Goal: Task Accomplishment & Management: Complete application form

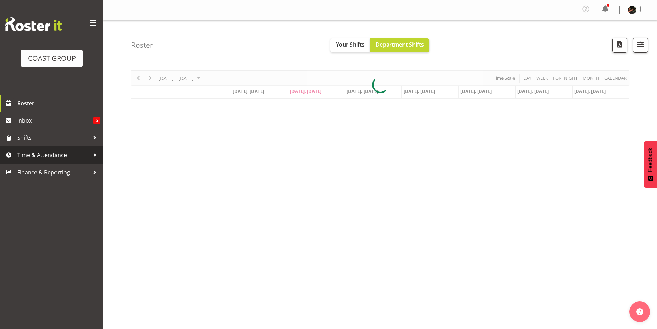
click at [39, 154] on span "Time & Attendance" at bounding box center [53, 155] width 72 height 10
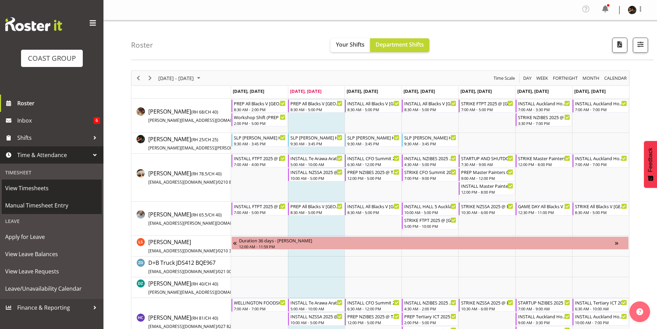
drag, startPoint x: 34, startPoint y: 205, endPoint x: 62, endPoint y: 194, distance: 29.3
click at [35, 205] on span "Manual Timesheet Entry" at bounding box center [51, 205] width 93 height 10
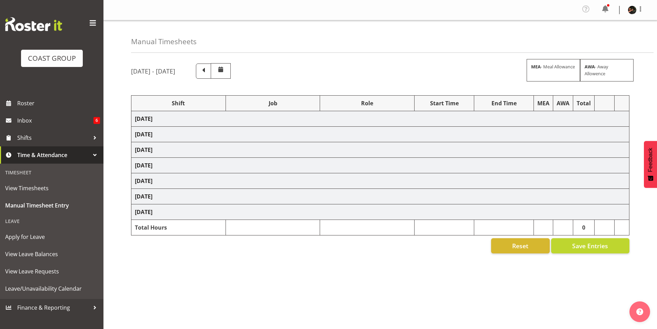
select select "70231"
select select "45"
select select "70231"
select select "45"
select select "70231"
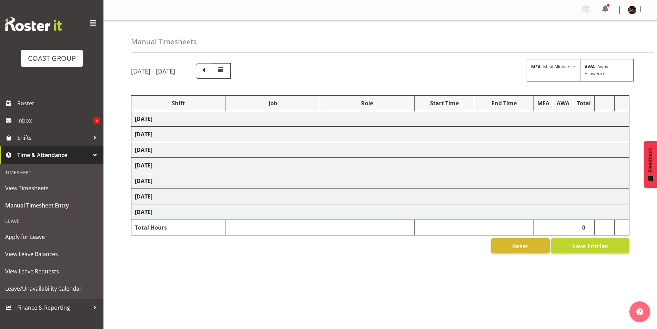
select select "45"
select select "70231"
select select "45"
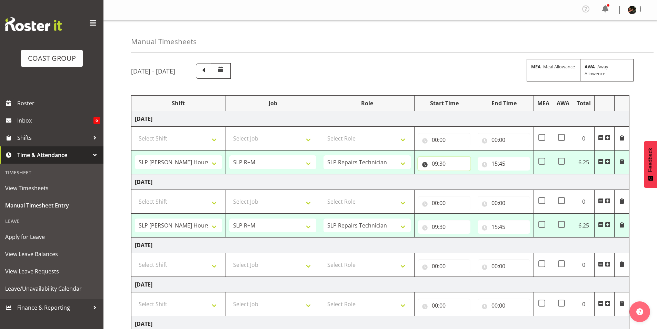
click at [436, 164] on input "09:30" at bounding box center [444, 164] width 52 height 14
click at [466, 180] on select "00 01 02 03 04 05 06 07 08 09 10 11 12 13 14 15 16 17 18 19 20 21 22 23" at bounding box center [465, 182] width 16 height 14
select select "8"
click at [457, 175] on select "00 01 02 03 04 05 06 07 08 09 10 11 12 13 14 15 16 17 18 19 20 21 22 23" at bounding box center [465, 182] width 16 height 14
type input "08:30"
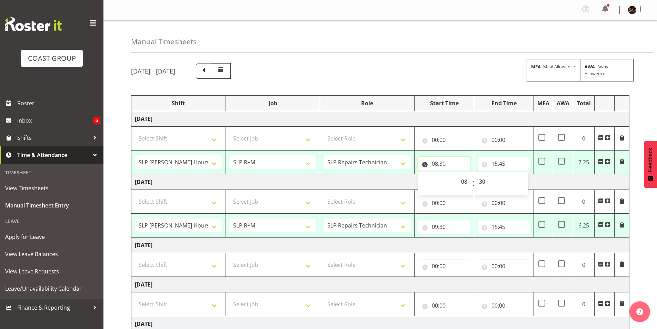
click at [443, 163] on input "08:30" at bounding box center [444, 164] width 52 height 14
click at [442, 163] on input "08:30" at bounding box center [444, 164] width 52 height 14
drag, startPoint x: 482, startPoint y: 179, endPoint x: 478, endPoint y: 179, distance: 3.8
click at [482, 179] on select "00 01 02 03 04 05 06 07 08 09 10 11 12 13 14 15 16 17 18 19 20 21 22 23 24 25 2…" at bounding box center [483, 182] width 16 height 14
select select "0"
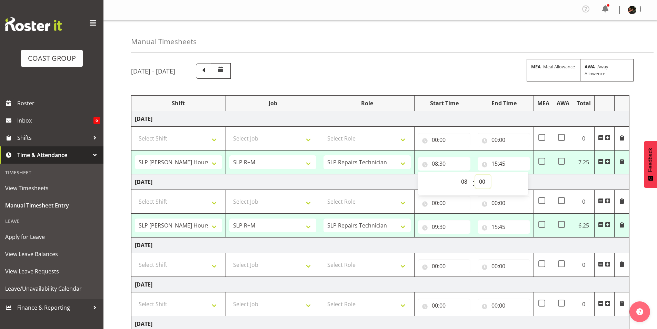
click at [475, 175] on select "00 01 02 03 04 05 06 07 08 09 10 11 12 13 14 15 16 17 18 19 20 21 22 23 24 25 2…" at bounding box center [483, 182] width 16 height 14
type input "08:00"
click at [496, 163] on input "15:45" at bounding box center [504, 164] width 52 height 14
click at [523, 180] on select "00 01 02 03 04 05 06 07 08 09 10 11 12 13 14 15 16 17 18 19 20 21 22 23" at bounding box center [525, 182] width 16 height 14
select select "14"
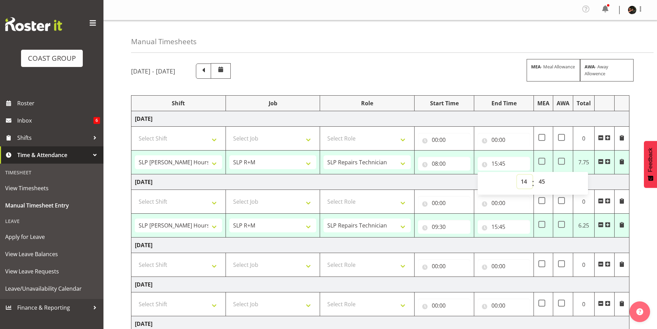
click at [517, 175] on select "00 01 02 03 04 05 06 07 08 09 10 11 12 13 14 15 16 17 18 19 20 21 22 23" at bounding box center [525, 182] width 16 height 14
type input "14:45"
drag, startPoint x: 543, startPoint y: 182, endPoint x: 540, endPoint y: 180, distance: 4.2
click at [542, 182] on select "00 01 02 03 04 05 06 07 08 09 10 11 12 13 14 15 16 17 18 19 20 21 22 23 24 25 2…" at bounding box center [543, 182] width 16 height 14
select select "15"
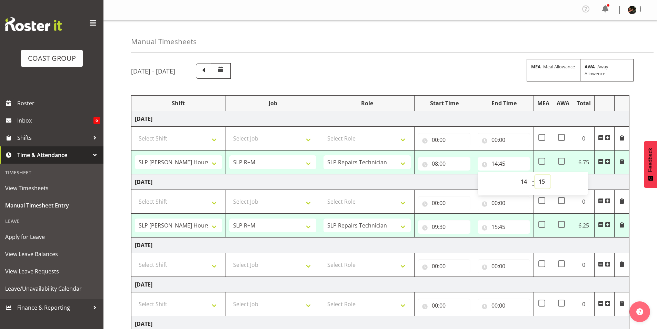
click at [535, 175] on select "00 01 02 03 04 05 06 07 08 09 10 11 12 13 14 15 16 17 18 19 20 21 22 23 24 25 2…" at bounding box center [543, 182] width 16 height 14
type input "14:15"
click at [437, 226] on input "09:30" at bounding box center [444, 227] width 52 height 14
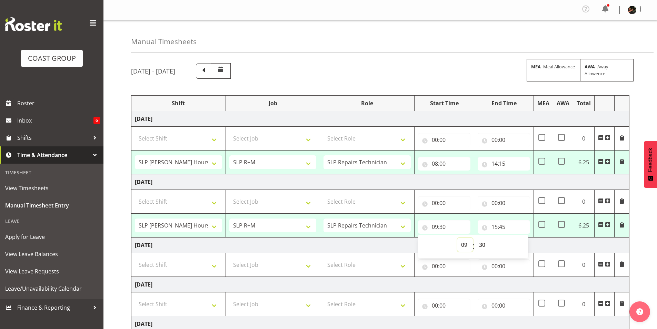
click at [466, 244] on select "00 01 02 03 04 05 06 07 08 09 10 11 12 13 14 15 16 17 18 19 20 21 22 23" at bounding box center [465, 245] width 16 height 14
select select "8"
click at [457, 238] on select "00 01 02 03 04 05 06 07 08 09 10 11 12 13 14 15 16 17 18 19 20 21 22 23" at bounding box center [465, 245] width 16 height 14
type input "08:30"
click at [483, 243] on select "00 01 02 03 04 05 06 07 08 09 10 11 12 13 14 15 16 17 18 19 20 21 22 23 24 25 2…" at bounding box center [483, 245] width 16 height 14
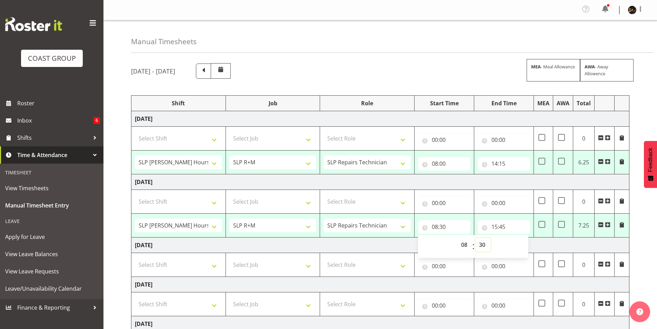
select select "13"
click at [475, 238] on select "00 01 02 03 04 05 06 07 08 09 10 11 12 13 14 15 16 17 18 19 20 21 22 23 24 25 2…" at bounding box center [483, 245] width 16 height 14
type input "08:13"
click at [484, 244] on select "00 01 02 03 04 05 06 07 08 09 10 11 12 13 14 15 16 17 18 19 20 21 22 23 24 25 2…" at bounding box center [483, 245] width 16 height 14
select select "0"
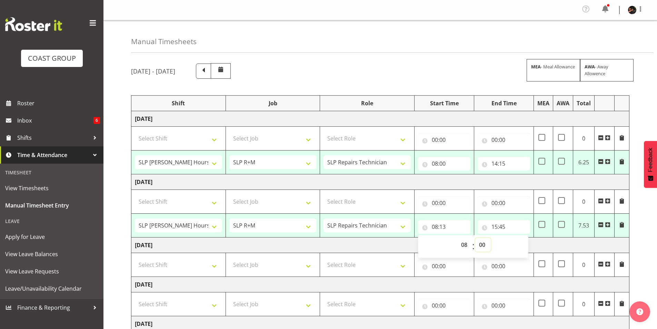
click at [475, 238] on select "00 01 02 03 04 05 06 07 08 09 10 11 12 13 14 15 16 17 18 19 20 21 22 23 24 25 2…" at bounding box center [483, 245] width 16 height 14
type input "08:00"
click at [496, 227] on input "15:45" at bounding box center [504, 227] width 52 height 14
click at [524, 244] on select "00 01 02 03 04 05 06 07 08 09 10 11 12 13 14 15 16 17 18 19 20 21 22 23" at bounding box center [525, 245] width 16 height 14
select select "14"
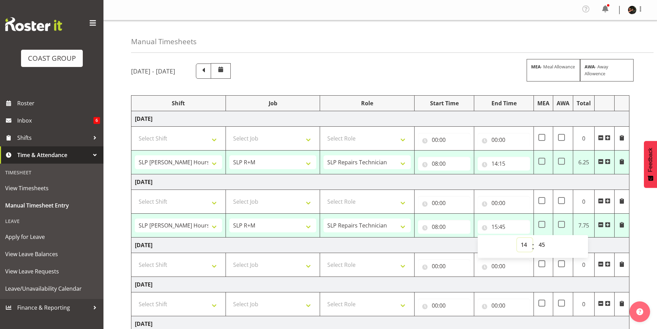
click at [517, 238] on select "00 01 02 03 04 05 06 07 08 09 10 11 12 13 14 15 16 17 18 19 20 21 22 23" at bounding box center [525, 245] width 16 height 14
type input "14:45"
click at [542, 243] on select "00 01 02 03 04 05 06 07 08 09 10 11 12 13 14 15 16 17 18 19 20 21 22 23 24 25 2…" at bounding box center [543, 245] width 16 height 14
select select "15"
click at [535, 238] on select "00 01 02 03 04 05 06 07 08 09 10 11 12 13 14 15 16 17 18 19 20 21 22 23 24 25 2…" at bounding box center [543, 245] width 16 height 14
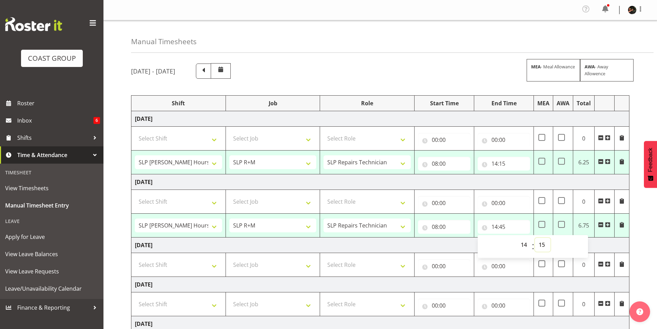
type input "14:15"
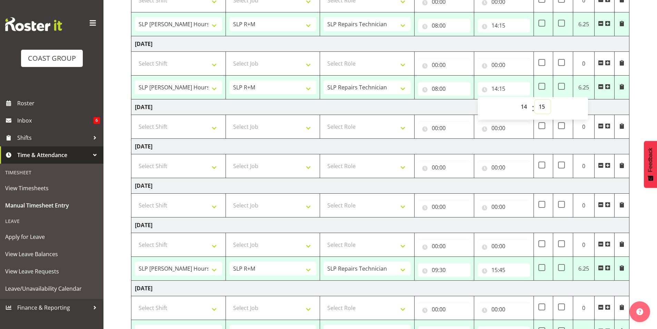
scroll to position [172, 0]
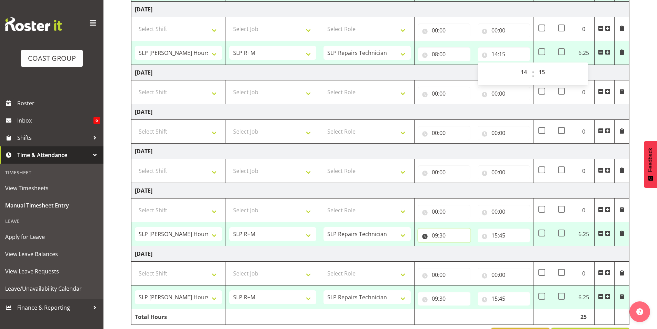
click at [435, 237] on input "09:30" at bounding box center [444, 235] width 52 height 14
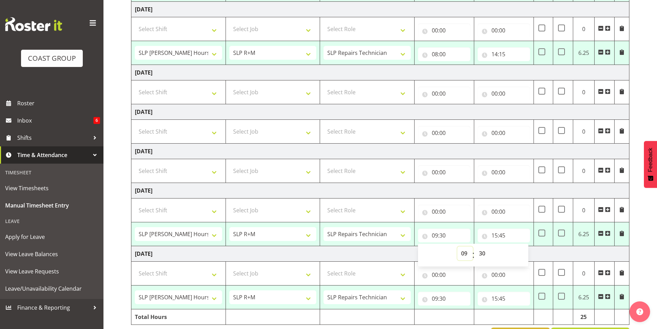
click at [463, 255] on select "00 01 02 03 04 05 06 07 08 09 10 11 12 13 14 15 16 17 18 19 20 21 22 23" at bounding box center [465, 253] width 16 height 14
select select "8"
click at [457, 246] on select "00 01 02 03 04 05 06 07 08 09 10 11 12 13 14 15 16 17 18 19 20 21 22 23" at bounding box center [465, 253] width 16 height 14
type input "08:30"
click at [481, 251] on select "00 01 02 03 04 05 06 07 08 09 10 11 12 13 14 15 16 17 18 19 20 21 22 23 24 25 2…" at bounding box center [483, 253] width 16 height 14
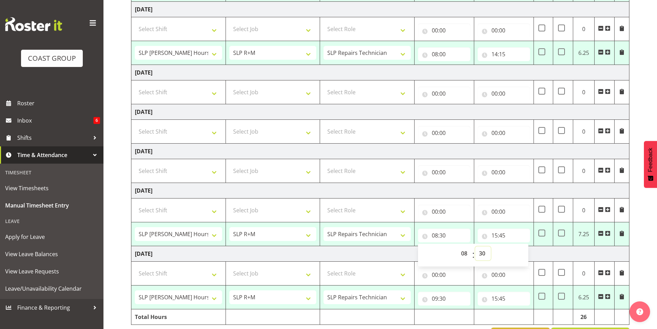
select select "0"
click at [475, 246] on select "00 01 02 03 04 05 06 07 08 09 10 11 12 13 14 15 16 17 18 19 20 21 22 23 24 25 2…" at bounding box center [483, 253] width 16 height 14
type input "08:00"
click at [494, 235] on input "15:45" at bounding box center [504, 235] width 52 height 14
click at [523, 253] on select "00 01 02 03 04 05 06 07 08 09 10 11 12 13 14 15 16 17 18 19 20 21 22 23" at bounding box center [525, 253] width 16 height 14
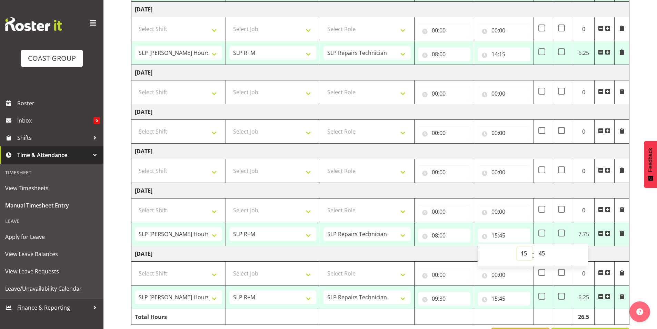
select select "14"
click at [517, 246] on select "00 01 02 03 04 05 06 07 08 09 10 11 12 13 14 15 16 17 18 19 20 21 22 23" at bounding box center [525, 253] width 16 height 14
type input "14:45"
click at [541, 255] on select "00 01 02 03 04 05 06 07 08 09 10 11 12 13 14 15 16 17 18 19 20 21 22 23 24 25 2…" at bounding box center [543, 253] width 16 height 14
select select "30"
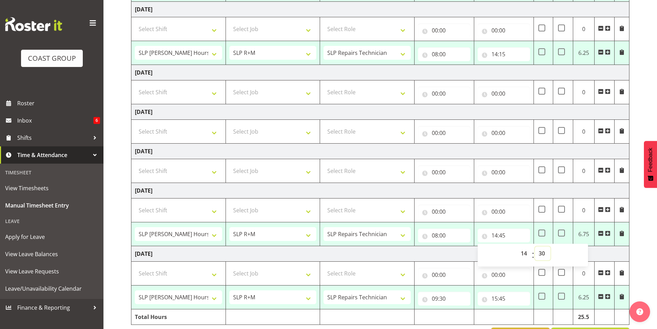
click at [535, 246] on select "00 01 02 03 04 05 06 07 08 09 10 11 12 13 14 15 16 17 18 19 20 21 22 23 24 25 2…" at bounding box center [543, 253] width 16 height 14
type input "14:30"
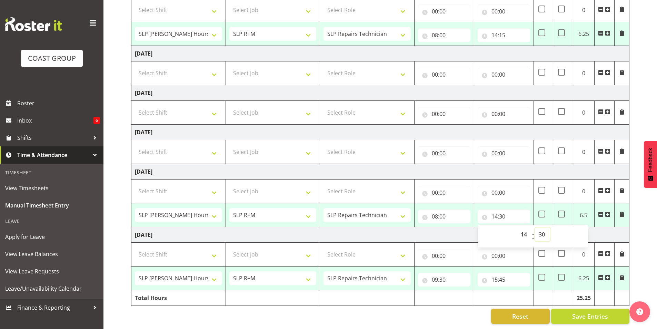
scroll to position [197, 0]
click at [435, 273] on input "09:30" at bounding box center [444, 280] width 52 height 14
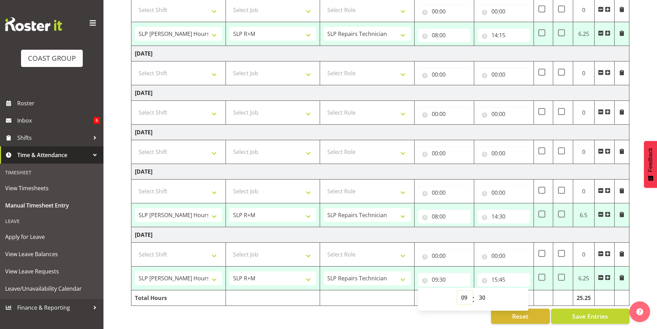
click at [464, 293] on select "00 01 02 03 04 05 06 07 08 09 10 11 12 13 14 15 16 17 18 19 20 21 22 23" at bounding box center [465, 297] width 16 height 14
select select "8"
click at [457, 290] on select "00 01 02 03 04 05 06 07 08 09 10 11 12 13 14 15 16 17 18 19 20 21 22 23" at bounding box center [465, 297] width 16 height 14
type input "08:30"
click at [482, 290] on select "00 01 02 03 04 05 06 07 08 09 10 11 12 13 14 15 16 17 18 19 20 21 22 23 24 25 2…" at bounding box center [483, 297] width 16 height 14
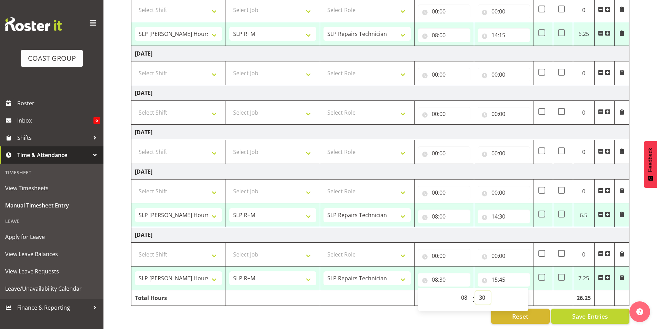
select select "0"
click at [475, 290] on select "00 01 02 03 04 05 06 07 08 09 10 11 12 13 14 15 16 17 18 19 20 21 22 23 24 25 2…" at bounding box center [483, 297] width 16 height 14
type input "08:00"
click at [495, 276] on input "15:45" at bounding box center [504, 280] width 52 height 14
click at [526, 292] on select "00 01 02 03 04 05 06 07 08 09 10 11 12 13 14 15 16 17 18 19 20 21 22 23" at bounding box center [525, 297] width 16 height 14
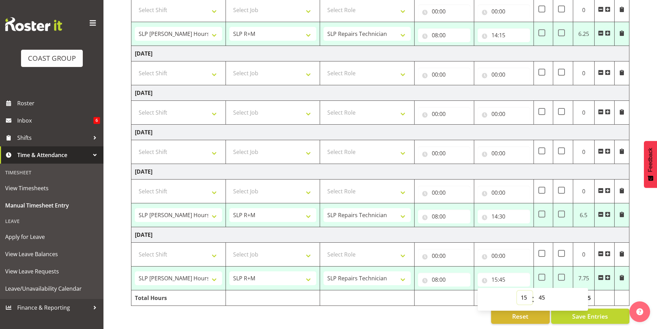
select select "14"
click at [517, 290] on select "00 01 02 03 04 05 06 07 08 09 10 11 12 13 14 15 16 17 18 19 20 21 22 23" at bounding box center [525, 297] width 16 height 14
type input "14:45"
click at [541, 292] on select "00 01 02 03 04 05 06 07 08 09 10 11 12 13 14 15 16 17 18 19 20 21 22 23 24 25 2…" at bounding box center [543, 297] width 16 height 14
select select "15"
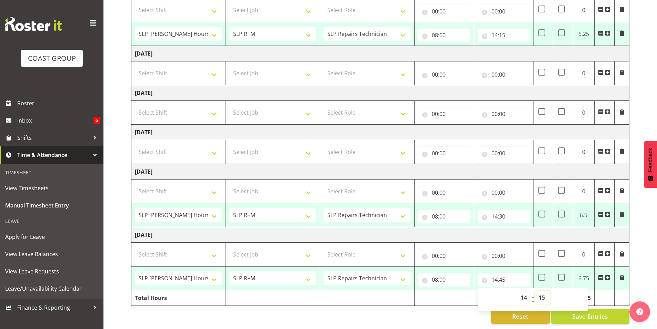
click at [535, 290] on select "00 01 02 03 04 05 06 07 08 09 10 11 12 13 14 15 16 17 18 19 20 21 22 23 24 25 2…" at bounding box center [543, 297] width 16 height 14
type input "14:15"
click at [456, 293] on td at bounding box center [445, 298] width 60 height 16
click at [585, 312] on span "Save Entries" at bounding box center [590, 316] width 36 height 9
select select "70231"
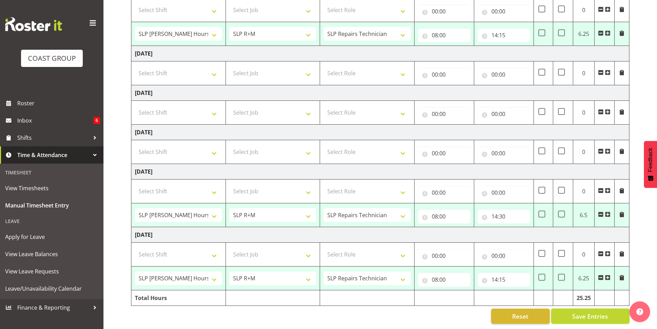
select select "45"
type input "08:00"
type input "14:15"
select select "70231"
select select "45"
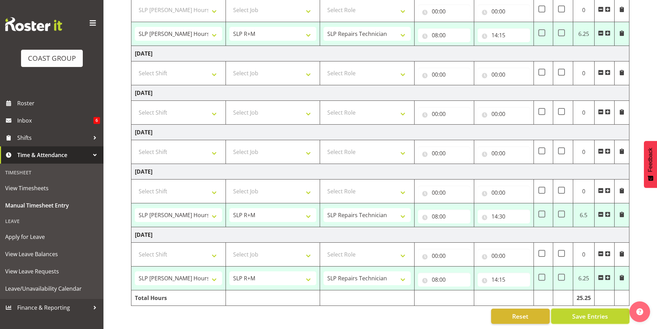
type input "08:00"
type input "14:15"
select select "70231"
select select "45"
type input "08:00"
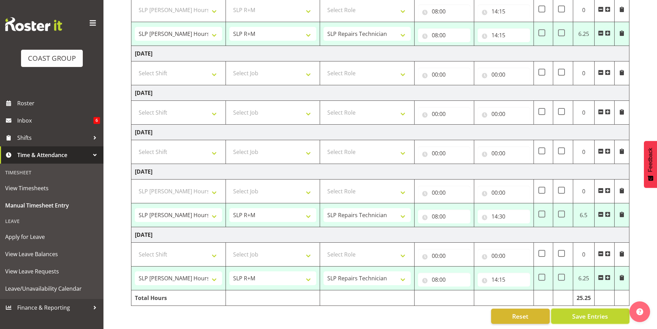
type input "14:30"
select select "70231"
select select "45"
type input "08:00"
type input "14:15"
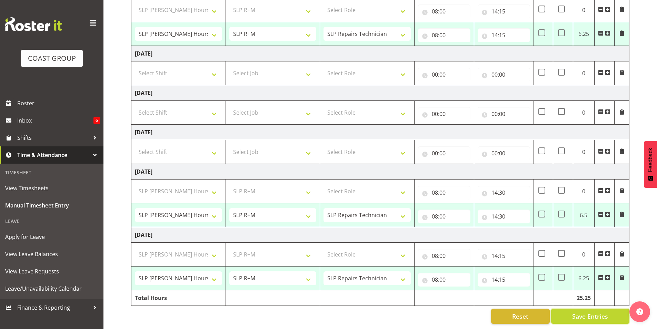
select select "70231"
select select "45"
select select "70231"
select select "45"
select select "70231"
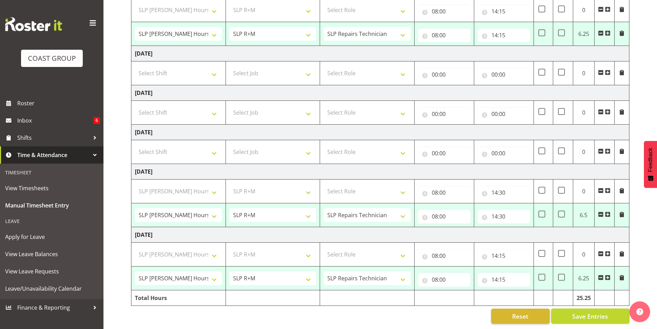
select select "45"
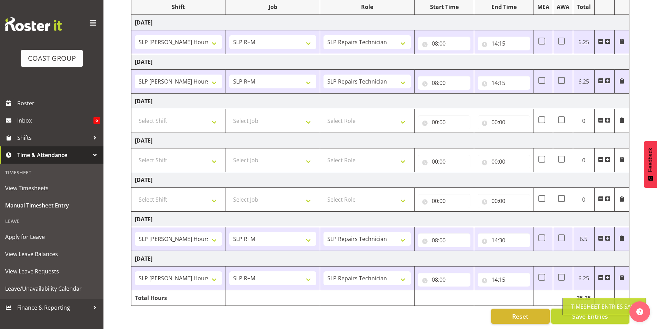
scroll to position [101, 0]
click at [583, 312] on span "Save Entries" at bounding box center [590, 316] width 36 height 9
